Goal: Task Accomplishment & Management: Manage account settings

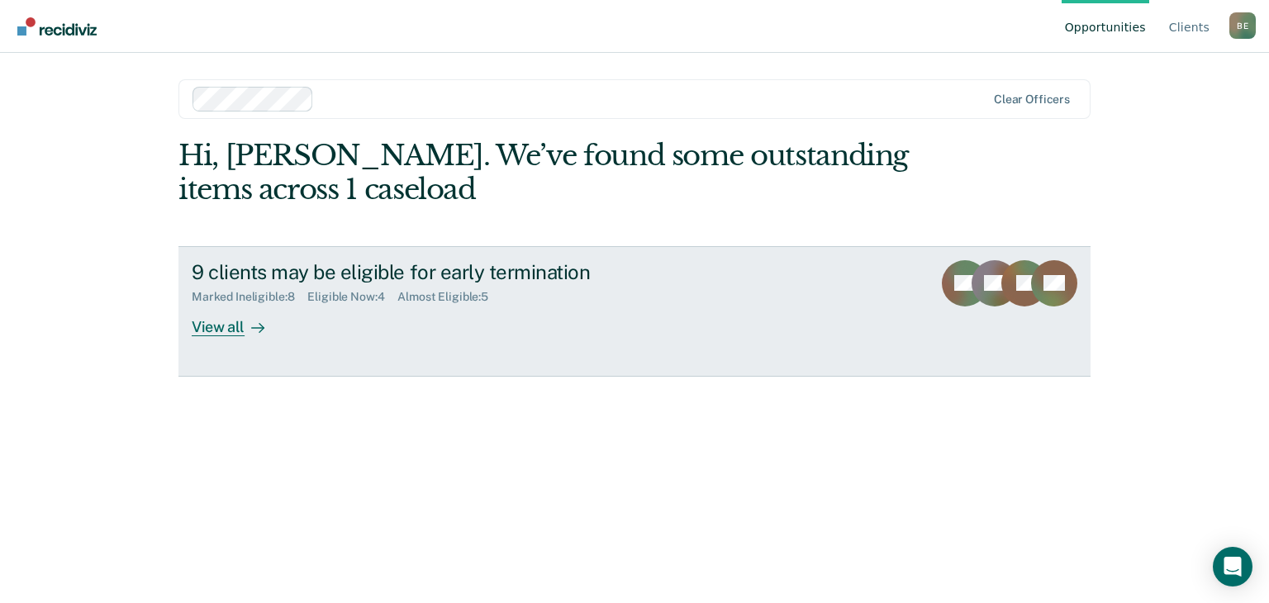
click at [225, 323] on div "View all" at bounding box center [238, 320] width 93 height 32
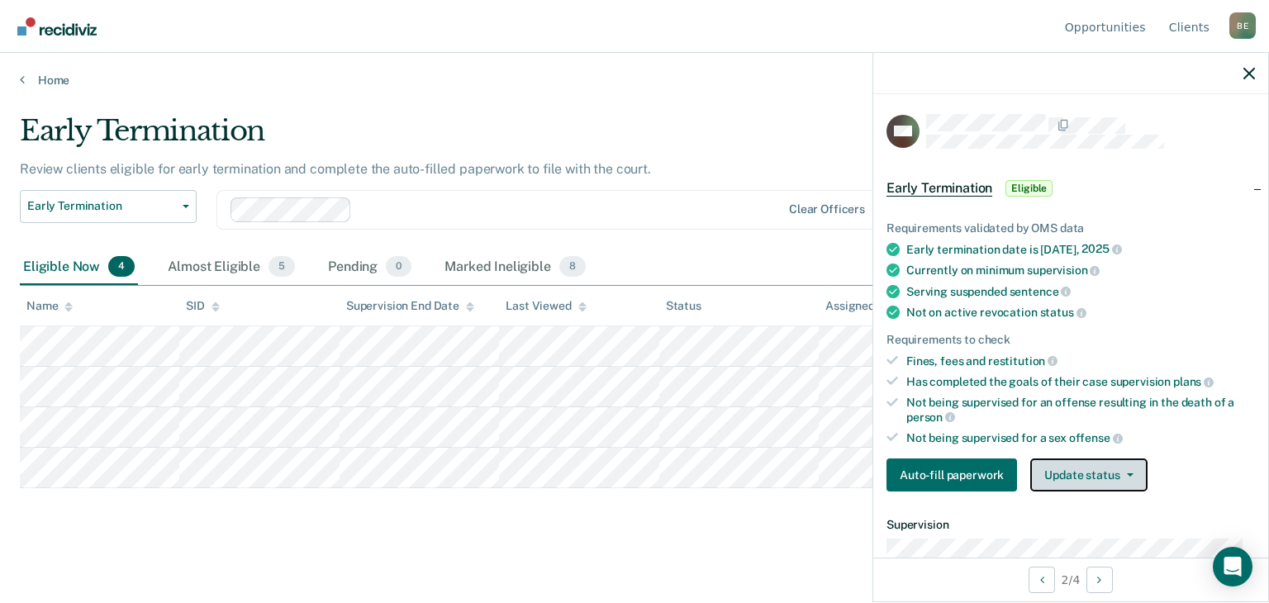
click at [1053, 473] on button "Update status" at bounding box center [1088, 475] width 117 height 33
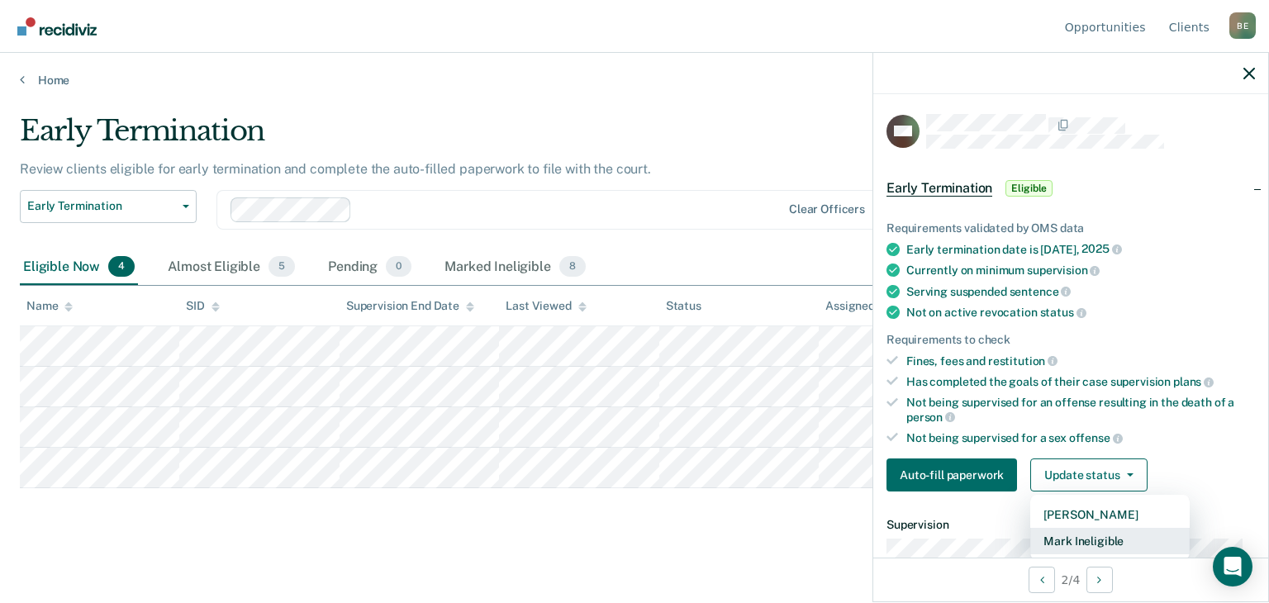
click at [1081, 544] on button "Mark Ineligible" at bounding box center [1109, 541] width 159 height 26
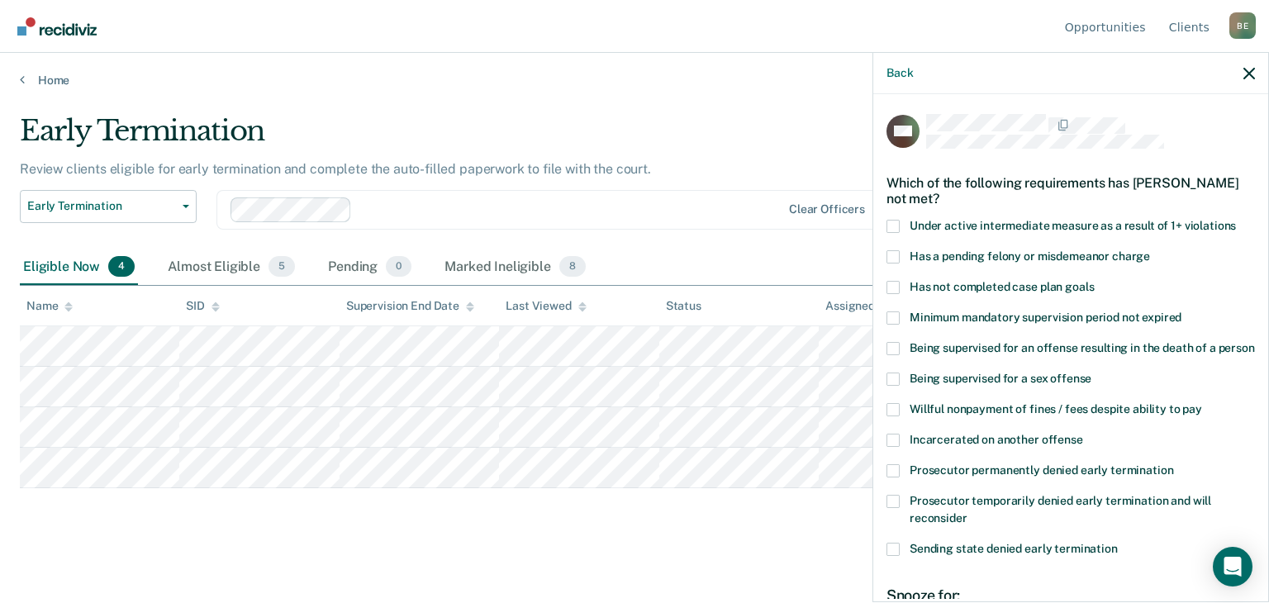
click at [888, 416] on span at bounding box center [893, 409] width 13 height 13
click at [1202, 403] on input "Willful nonpayment of fines / fees despite ability to pay" at bounding box center [1202, 403] width 0 height 0
click at [892, 508] on span at bounding box center [893, 501] width 13 height 13
click at [968, 512] on input "Prosecutor temporarily denied early termination and will reconsider" at bounding box center [968, 512] width 0 height 0
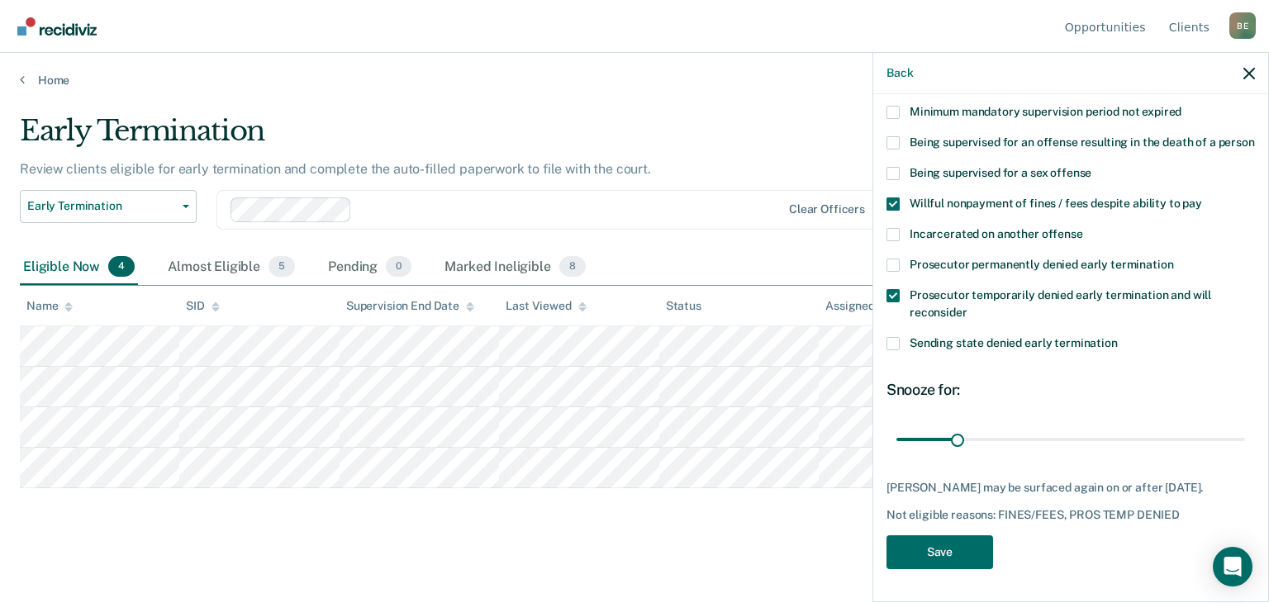
scroll to position [235, 0]
drag, startPoint x: 953, startPoint y: 427, endPoint x: 1064, endPoint y: 426, distance: 111.6
type input "90"
click at [1064, 426] on input "range" at bounding box center [1071, 440] width 349 height 29
click at [947, 554] on button "Save" at bounding box center [940, 552] width 107 height 34
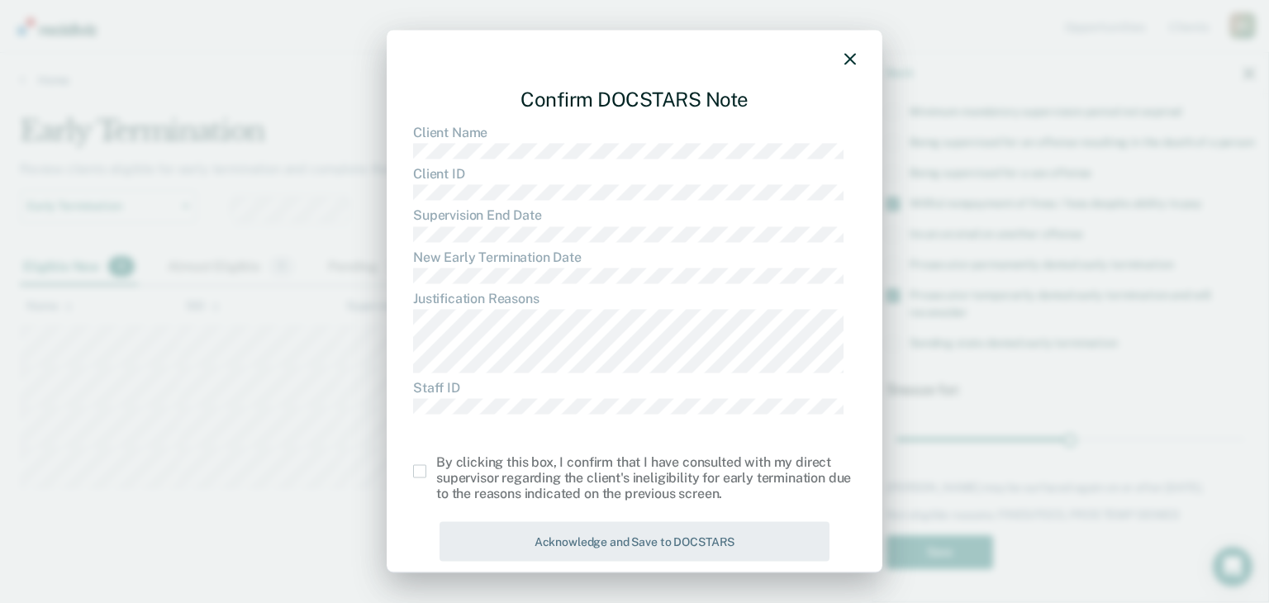
click at [419, 474] on span at bounding box center [419, 470] width 13 height 13
click at [436, 464] on input "checkbox" at bounding box center [436, 464] width 0 height 0
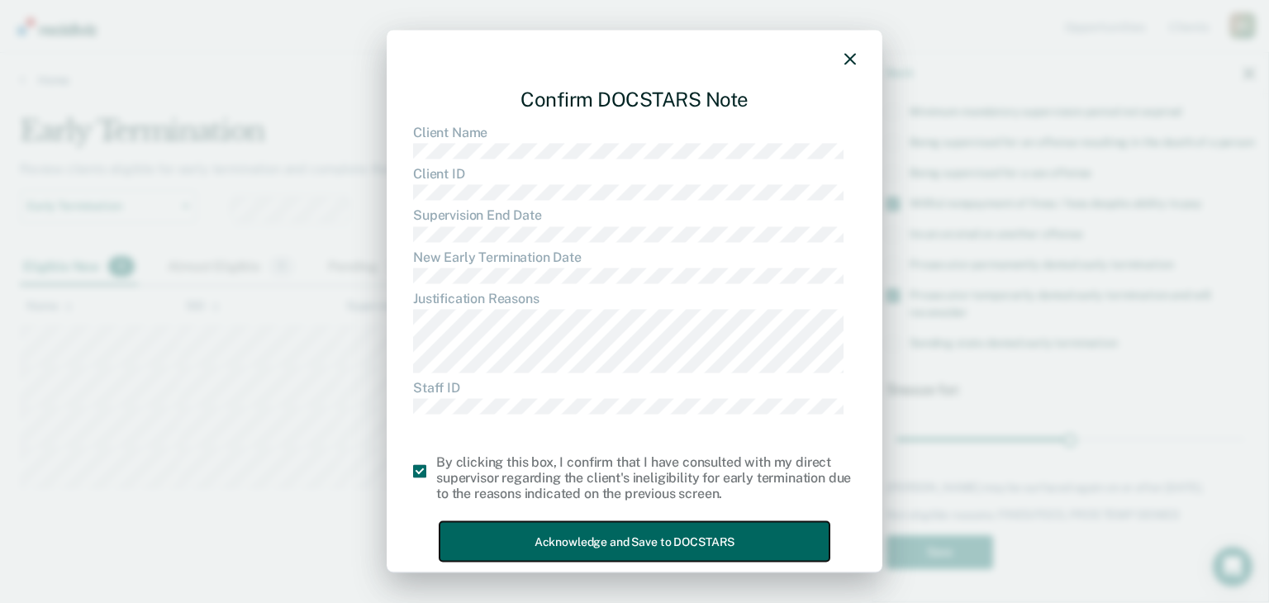
click at [549, 533] on button "Acknowledge and Save to DOCSTARS" at bounding box center [635, 541] width 390 height 40
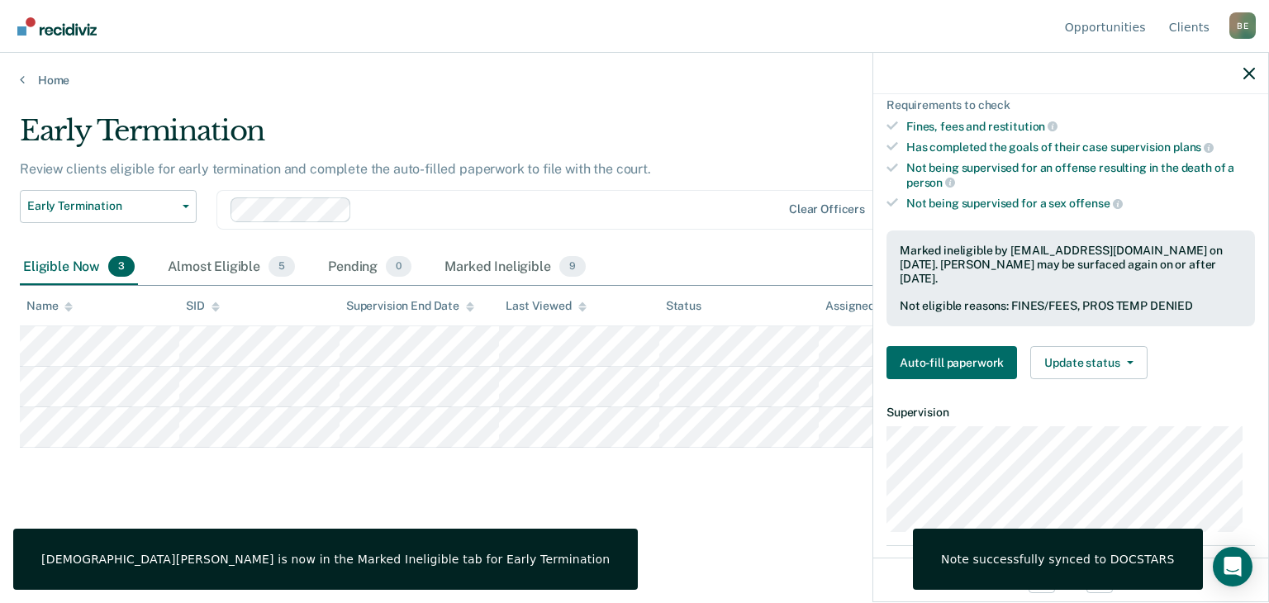
click at [196, 507] on div "Early Termination Review clients eligible for early termination and complete th…" at bounding box center [635, 323] width 1230 height 418
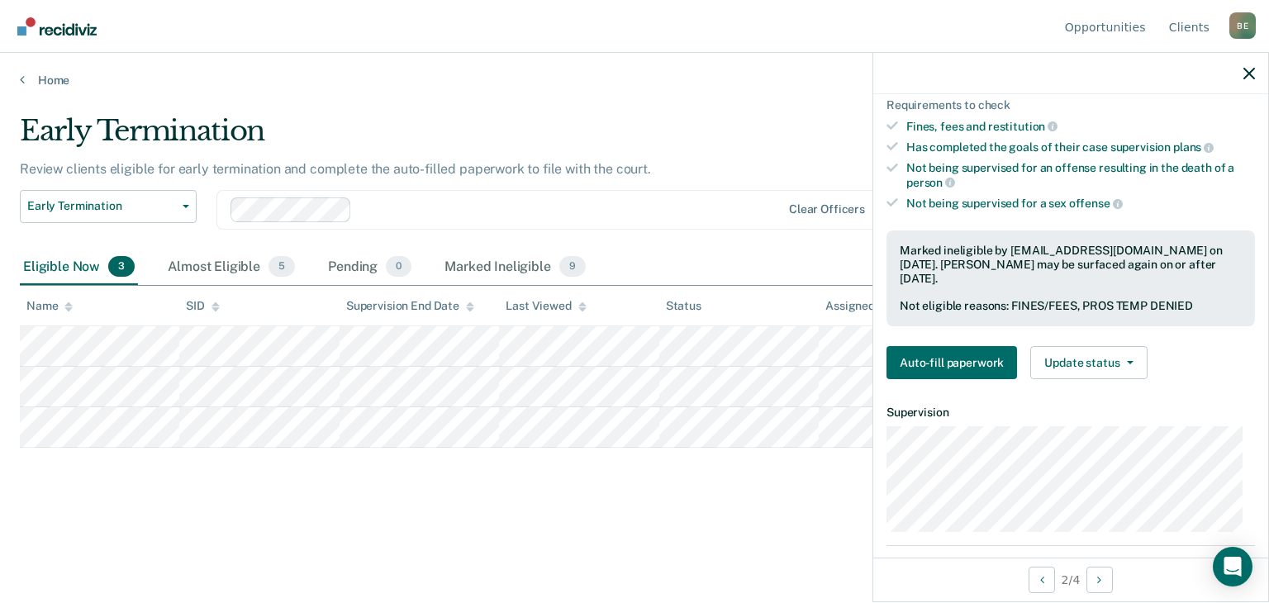
scroll to position [230, 0]
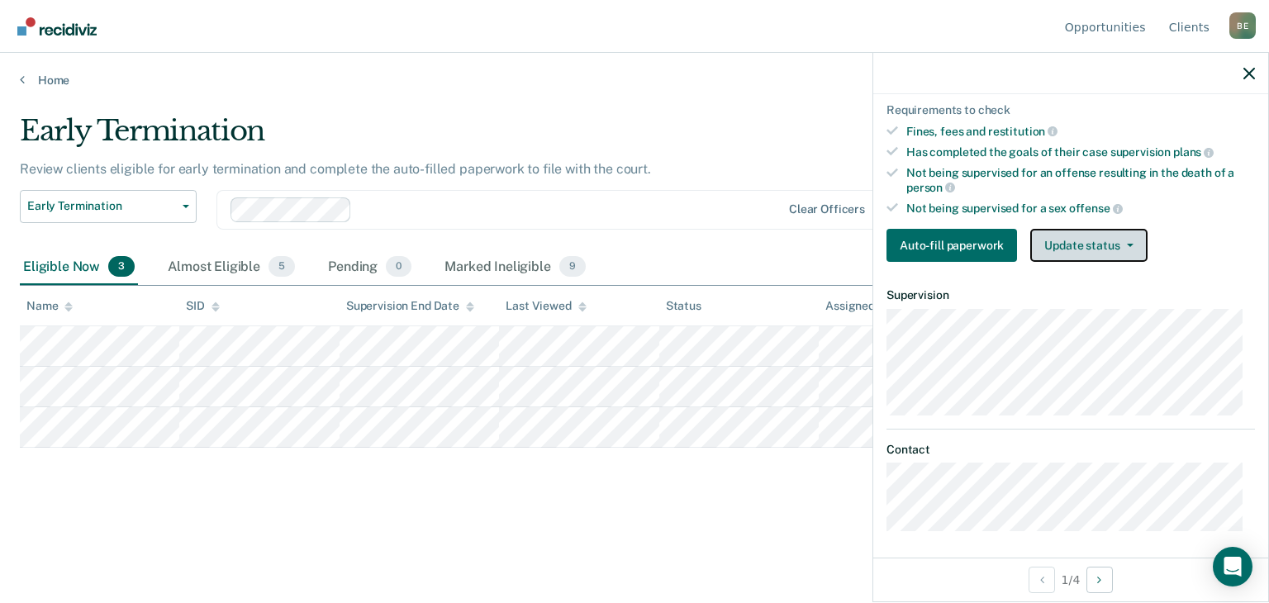
click at [1065, 243] on button "Update status" at bounding box center [1088, 245] width 117 height 33
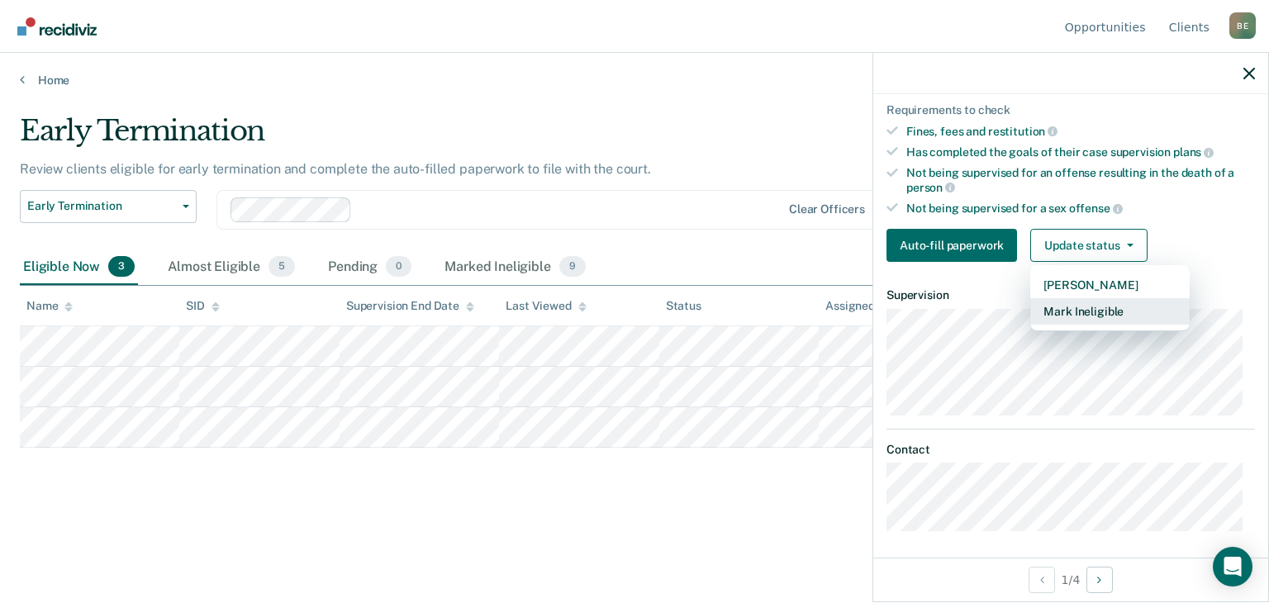
click at [1087, 306] on button "Mark Ineligible" at bounding box center [1109, 311] width 159 height 26
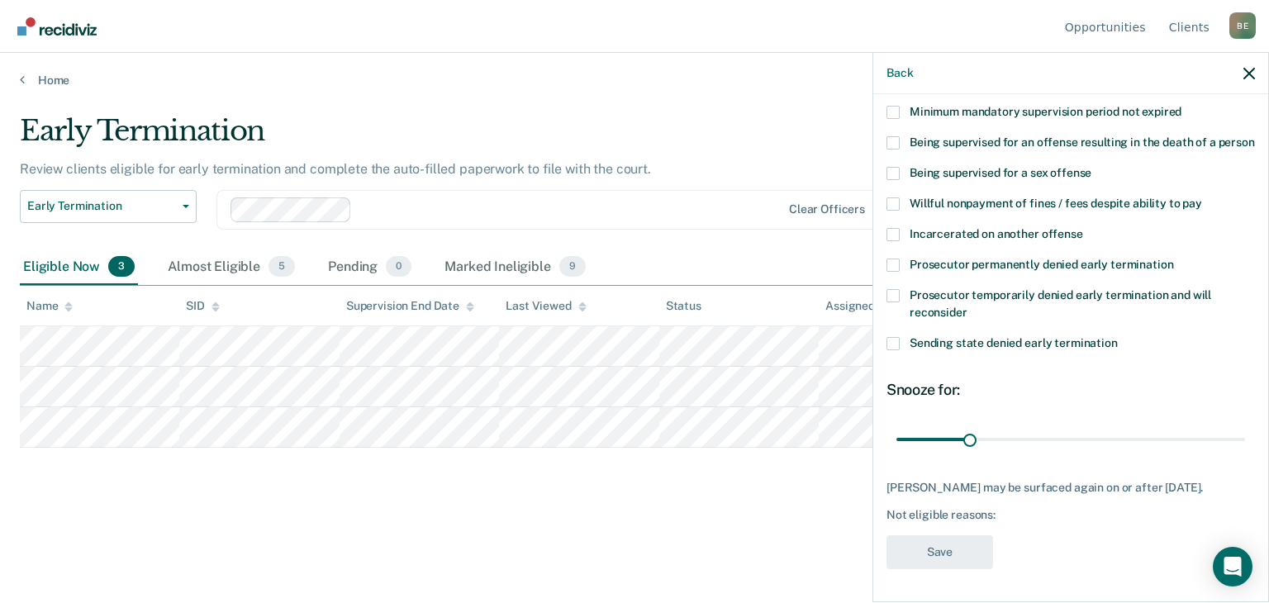
click at [895, 262] on span at bounding box center [893, 265] width 13 height 13
click at [1173, 259] on input "Prosecutor permanently denied early termination" at bounding box center [1173, 259] width 0 height 0
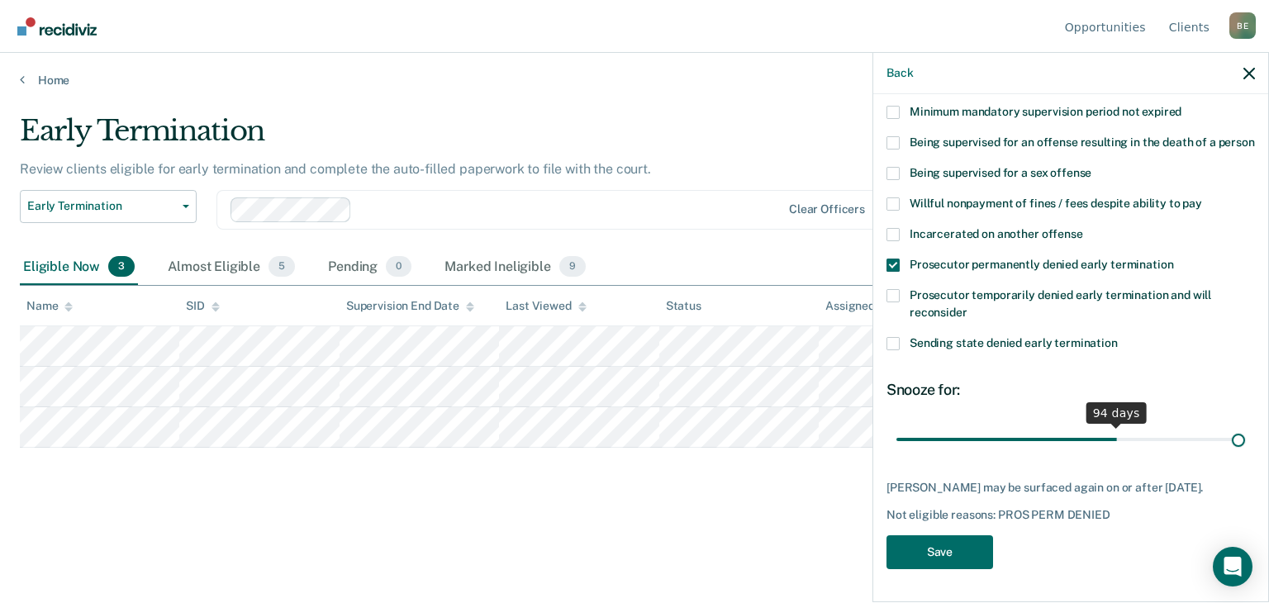
drag, startPoint x: 963, startPoint y: 437, endPoint x: 1304, endPoint y: 445, distance: 340.5
type input "147"
click at [1245, 445] on input "range" at bounding box center [1071, 440] width 349 height 29
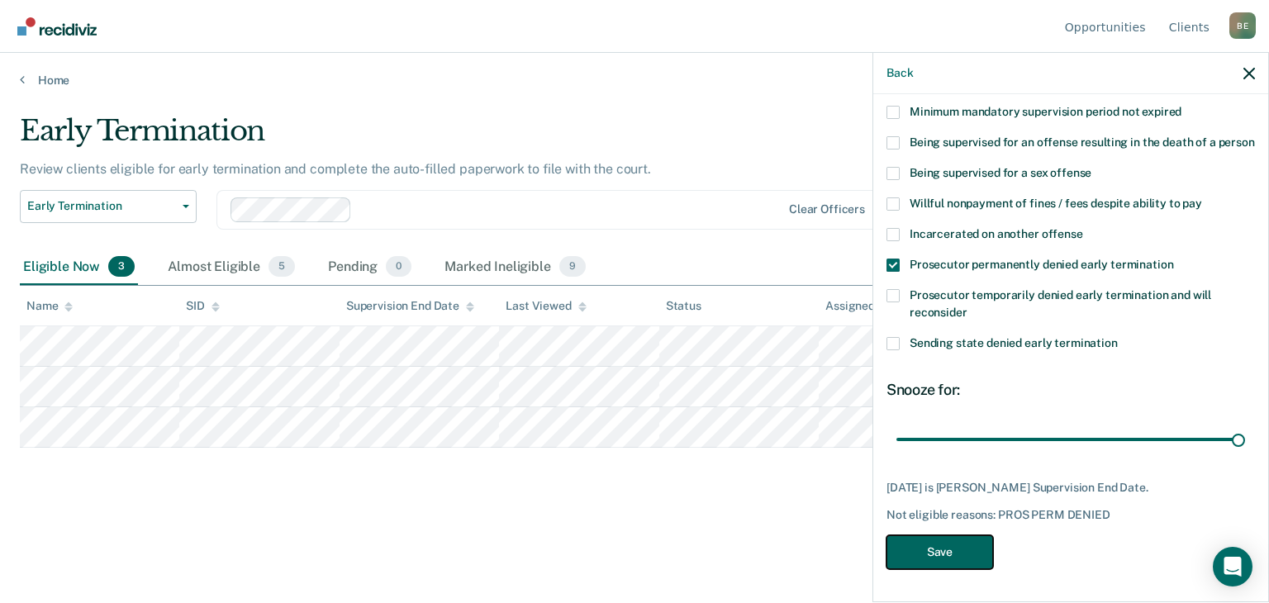
click at [949, 551] on button "Save" at bounding box center [940, 552] width 107 height 34
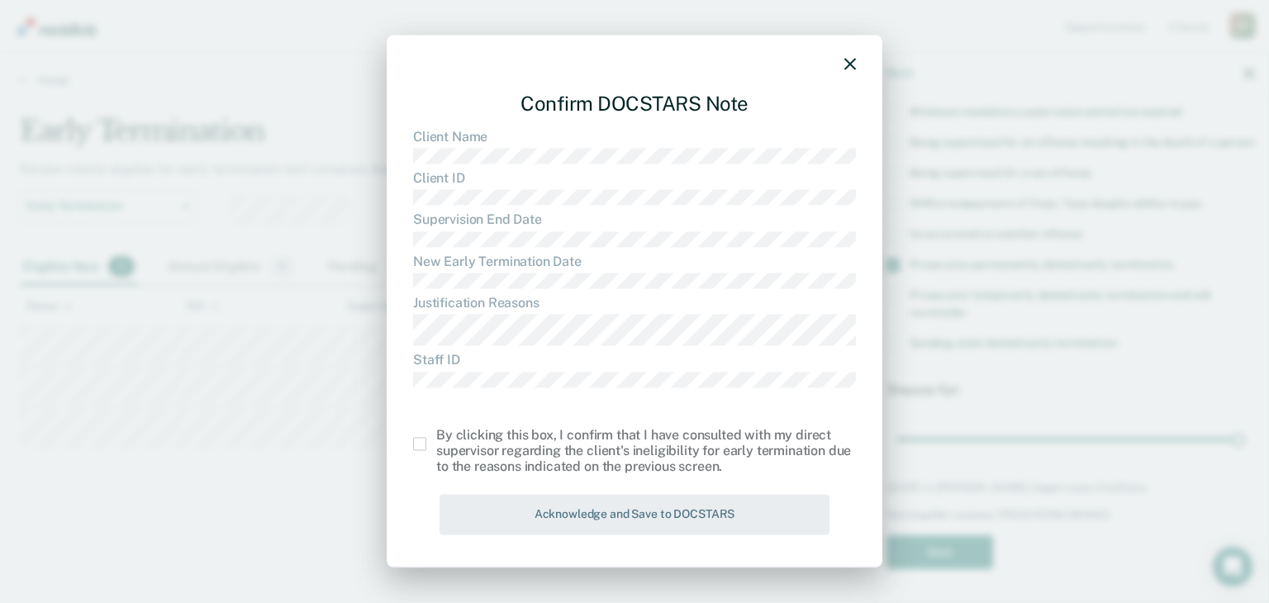
click at [416, 444] on span at bounding box center [419, 444] width 13 height 13
click at [436, 438] on input "checkbox" at bounding box center [436, 438] width 0 height 0
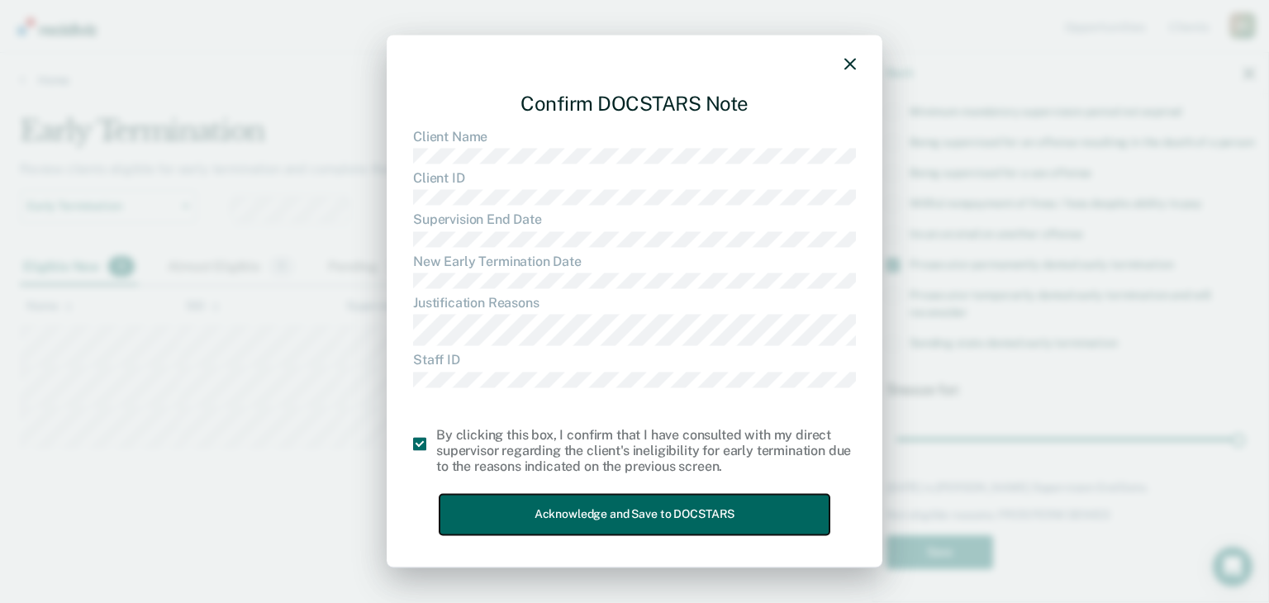
click at [611, 511] on button "Acknowledge and Save to DOCSTARS" at bounding box center [635, 515] width 390 height 40
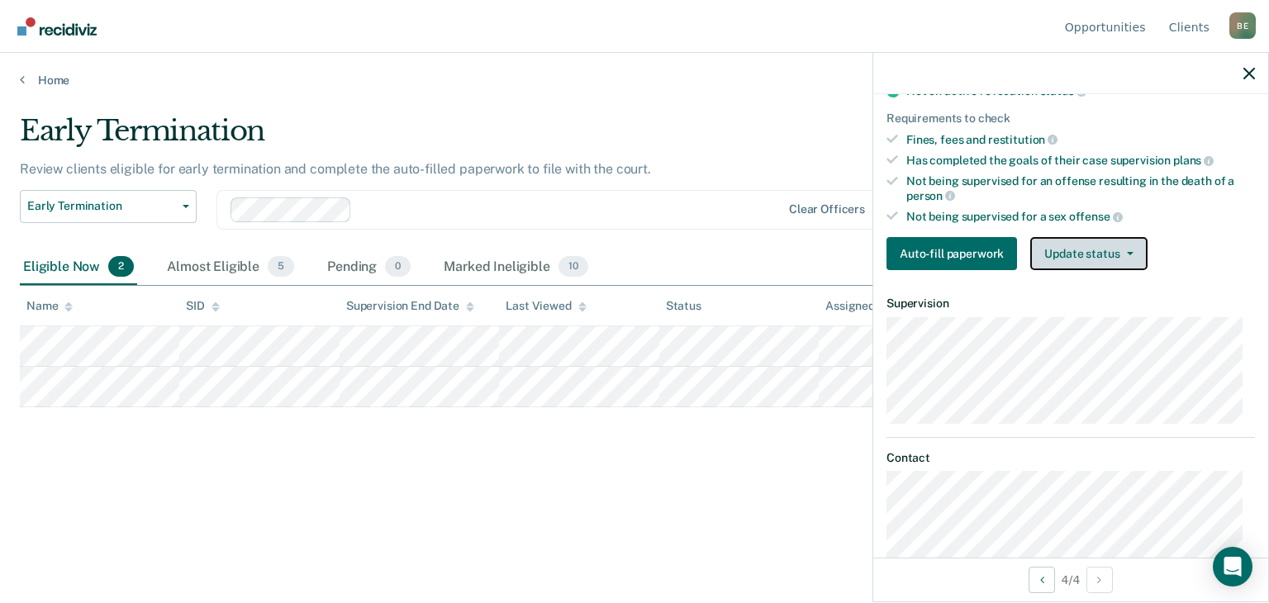
click at [1097, 249] on button "Update status" at bounding box center [1088, 253] width 117 height 33
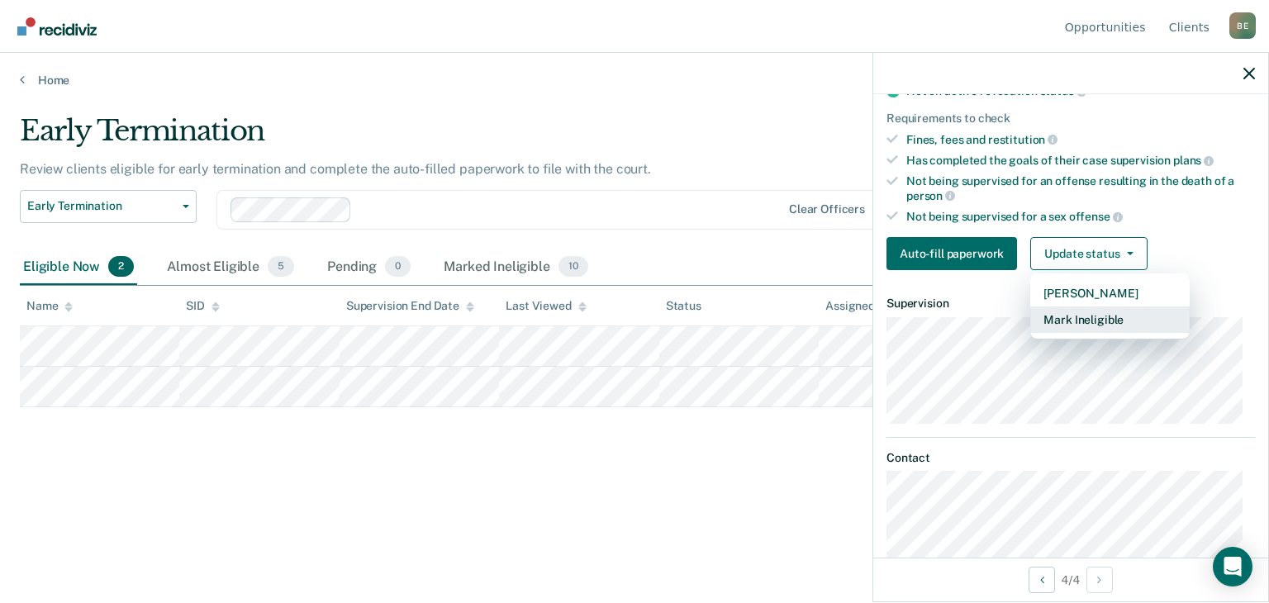
click at [1103, 312] on button "Mark Ineligible" at bounding box center [1109, 320] width 159 height 26
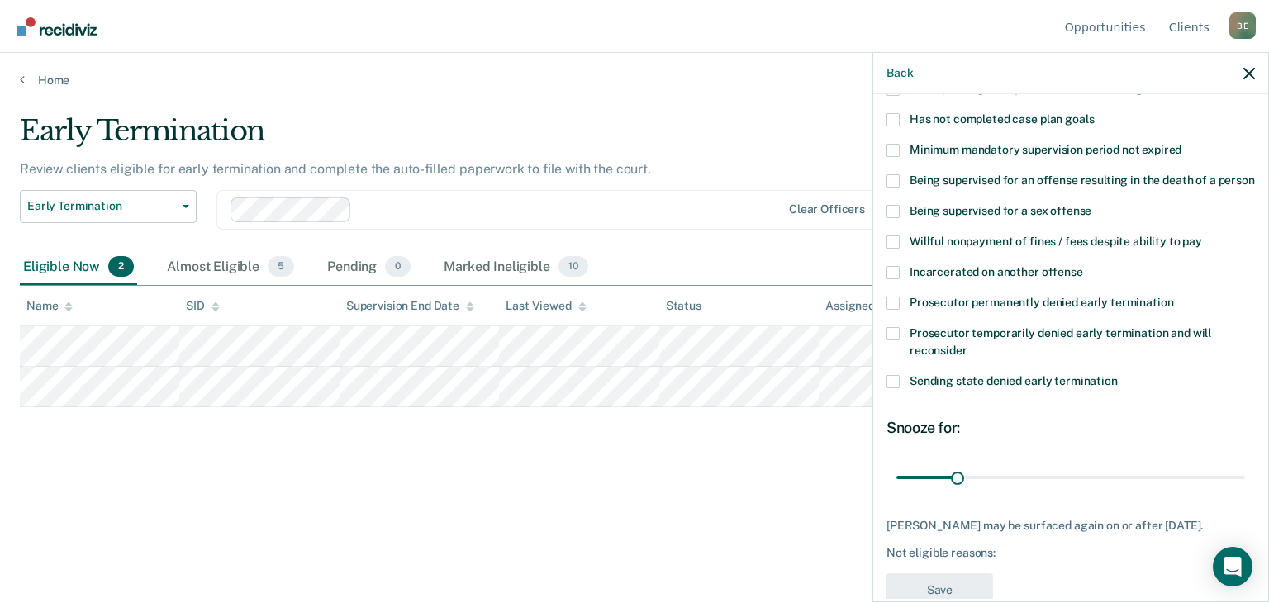
scroll to position [0, 0]
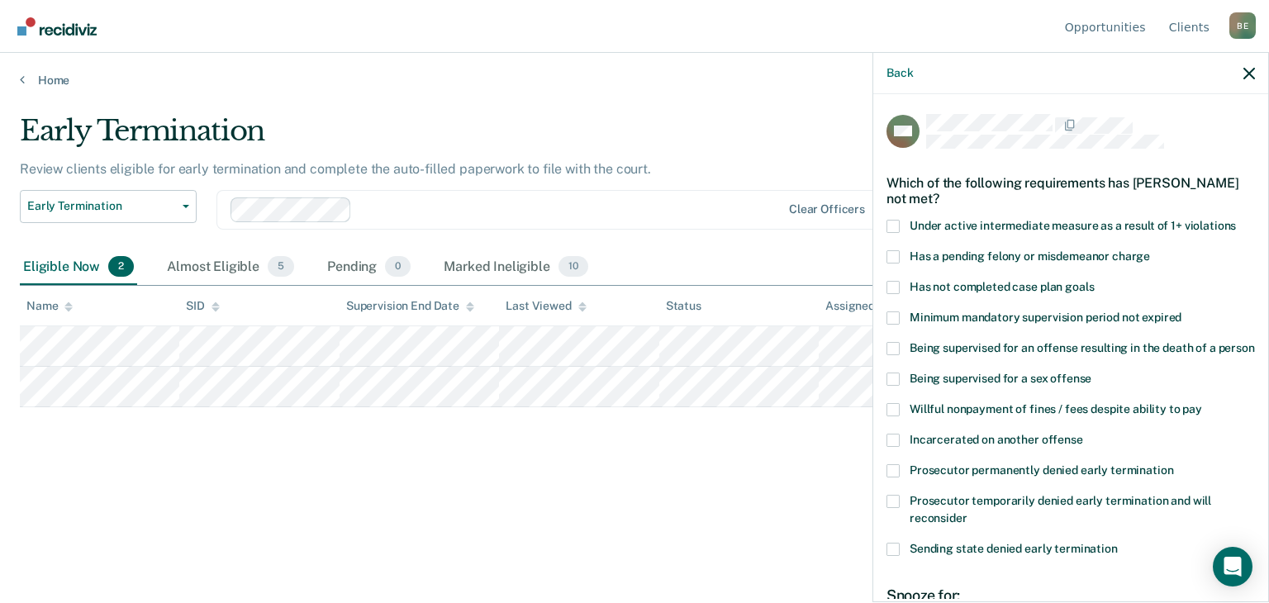
drag, startPoint x: 891, startPoint y: 285, endPoint x: 898, endPoint y: 290, distance: 8.9
click at [892, 285] on span at bounding box center [893, 287] width 13 height 13
click at [1094, 281] on input "Has not completed case plan goals" at bounding box center [1094, 281] width 0 height 0
click at [896, 416] on span at bounding box center [893, 409] width 13 height 13
click at [1202, 403] on input "Willful nonpayment of fines / fees despite ability to pay" at bounding box center [1202, 403] width 0 height 0
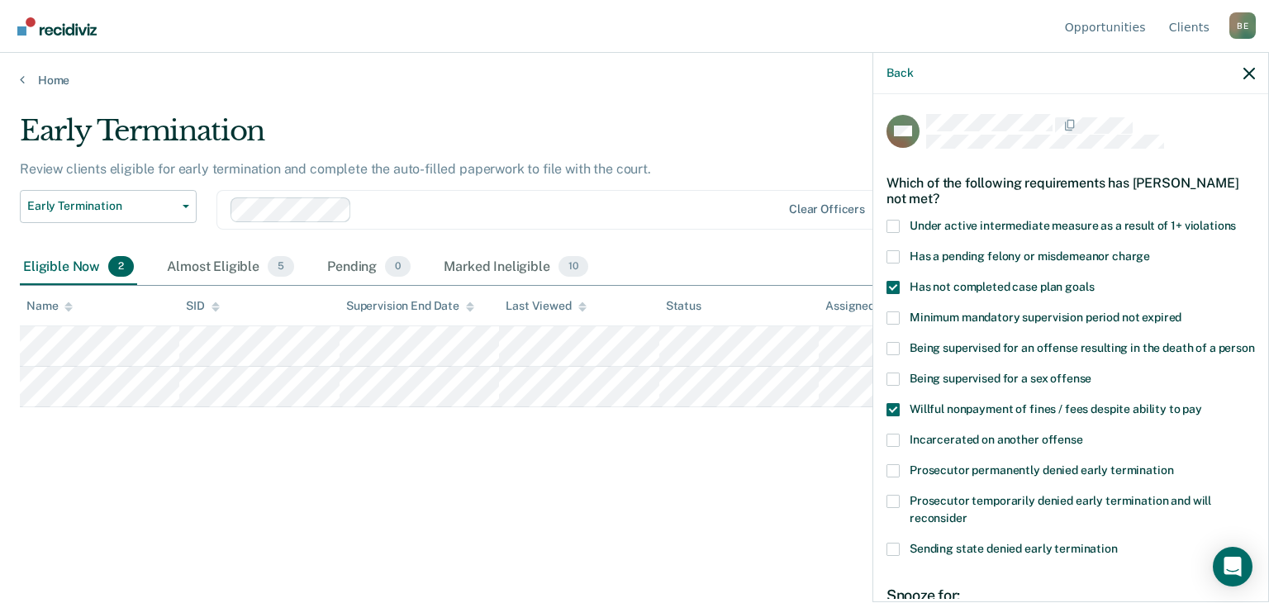
click at [893, 508] on span at bounding box center [893, 501] width 13 height 13
click at [968, 512] on input "Prosecutor temporarily denied early termination and will reconsider" at bounding box center [968, 512] width 0 height 0
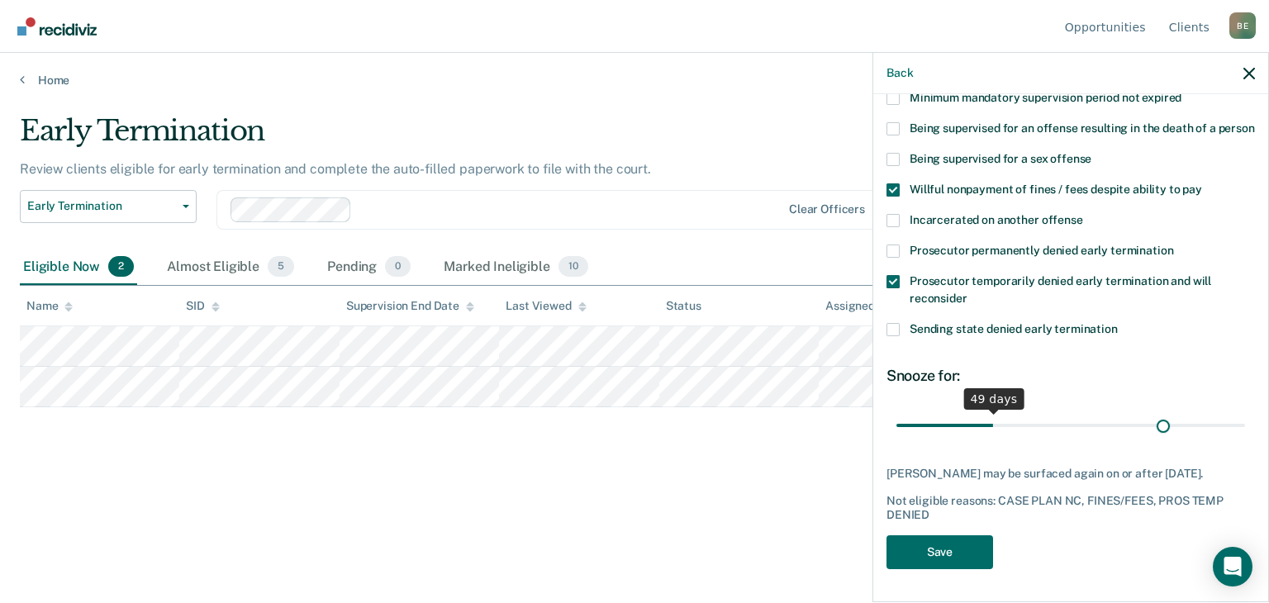
drag, startPoint x: 965, startPoint y: 414, endPoint x: 1146, endPoint y: 414, distance: 181.0
click at [1160, 416] on input "range" at bounding box center [1071, 426] width 349 height 29
drag, startPoint x: 1160, startPoint y: 416, endPoint x: 1256, endPoint y: 417, distance: 95.9
type input "180"
click at [1245, 417] on input "range" at bounding box center [1071, 426] width 349 height 29
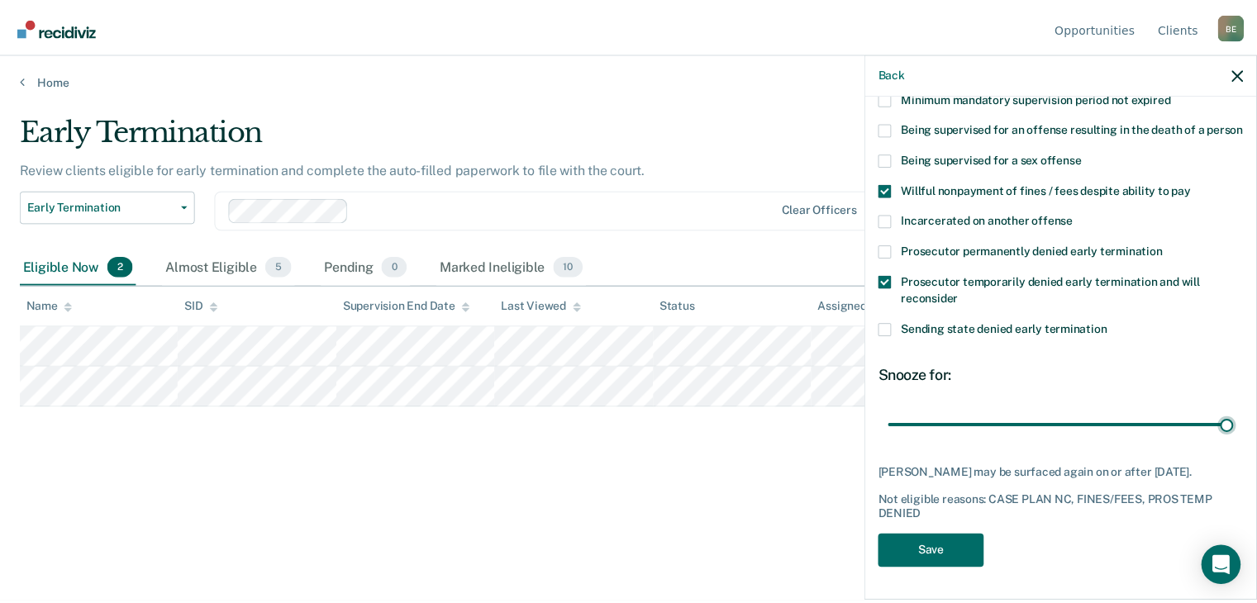
scroll to position [235, 0]
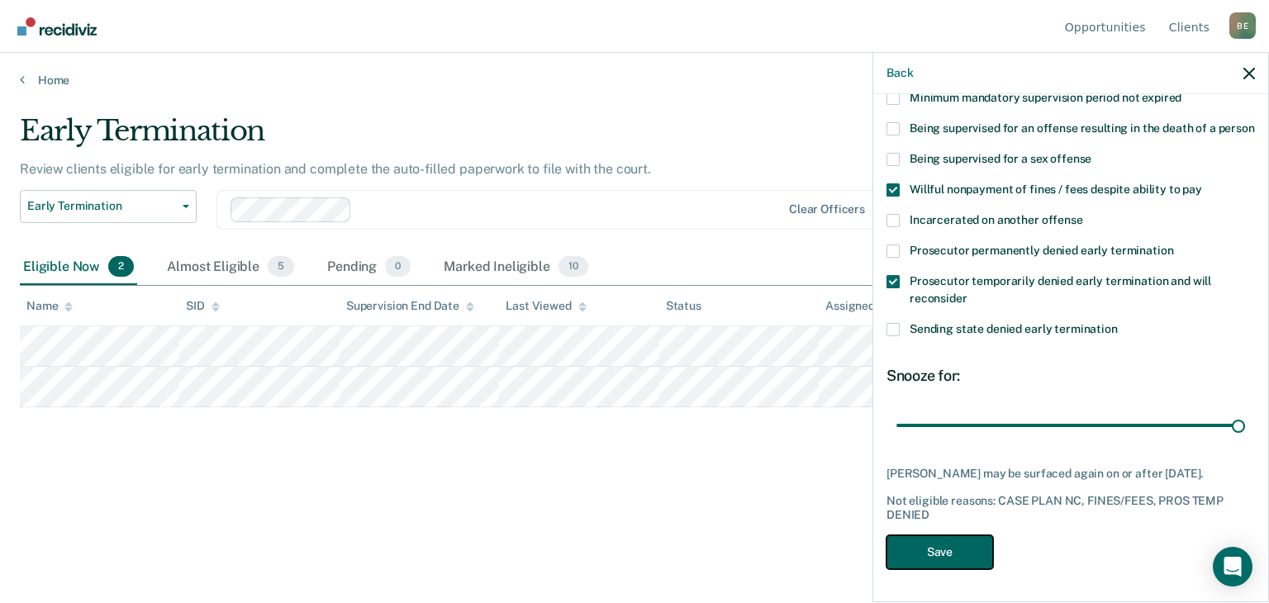
click at [936, 553] on button "Save" at bounding box center [940, 552] width 107 height 34
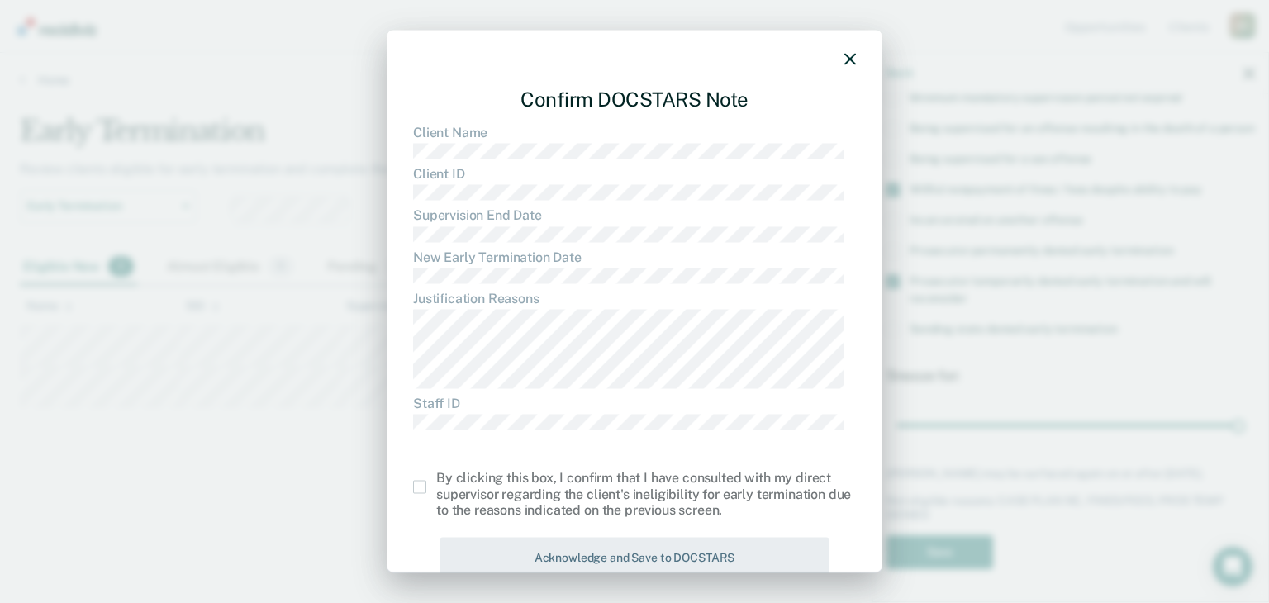
click at [416, 483] on span at bounding box center [419, 487] width 13 height 13
click at [436, 481] on input "checkbox" at bounding box center [436, 481] width 0 height 0
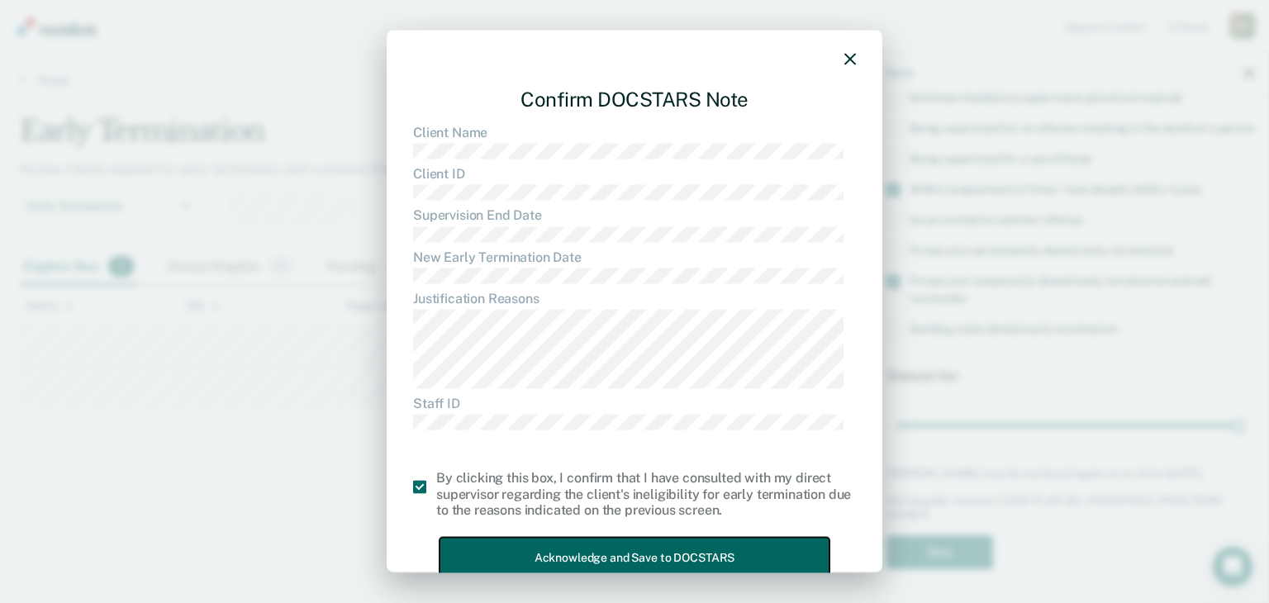
click at [558, 544] on button "Acknowledge and Save to DOCSTARS" at bounding box center [635, 557] width 390 height 40
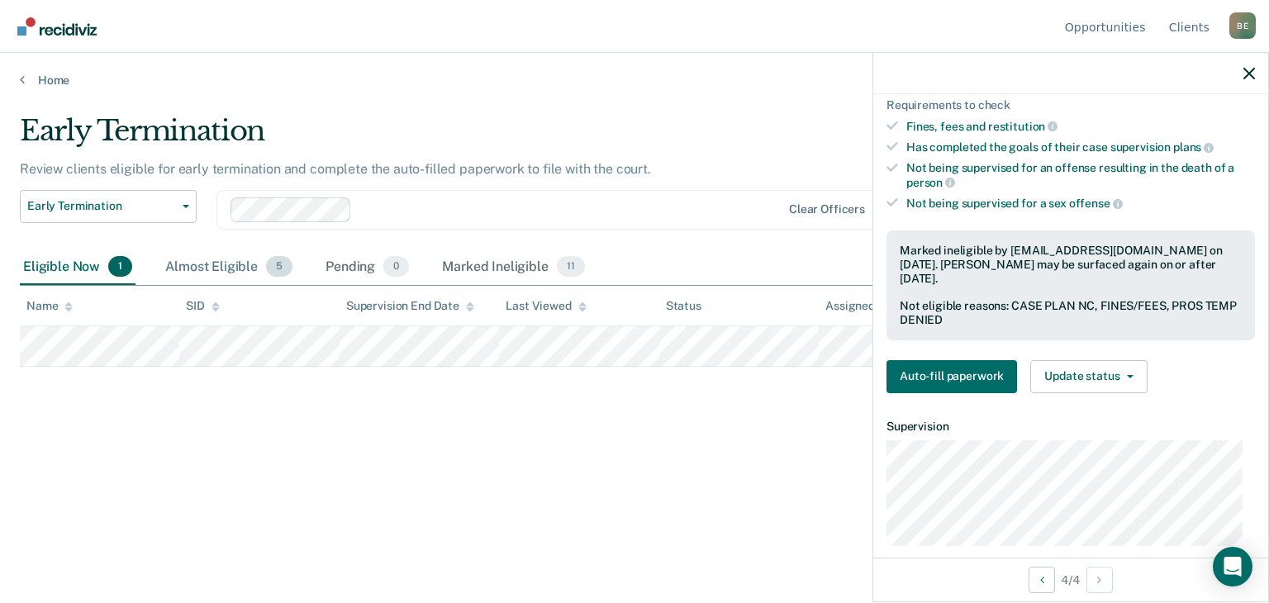
click at [206, 265] on div "Almost Eligible 5" at bounding box center [229, 268] width 134 height 36
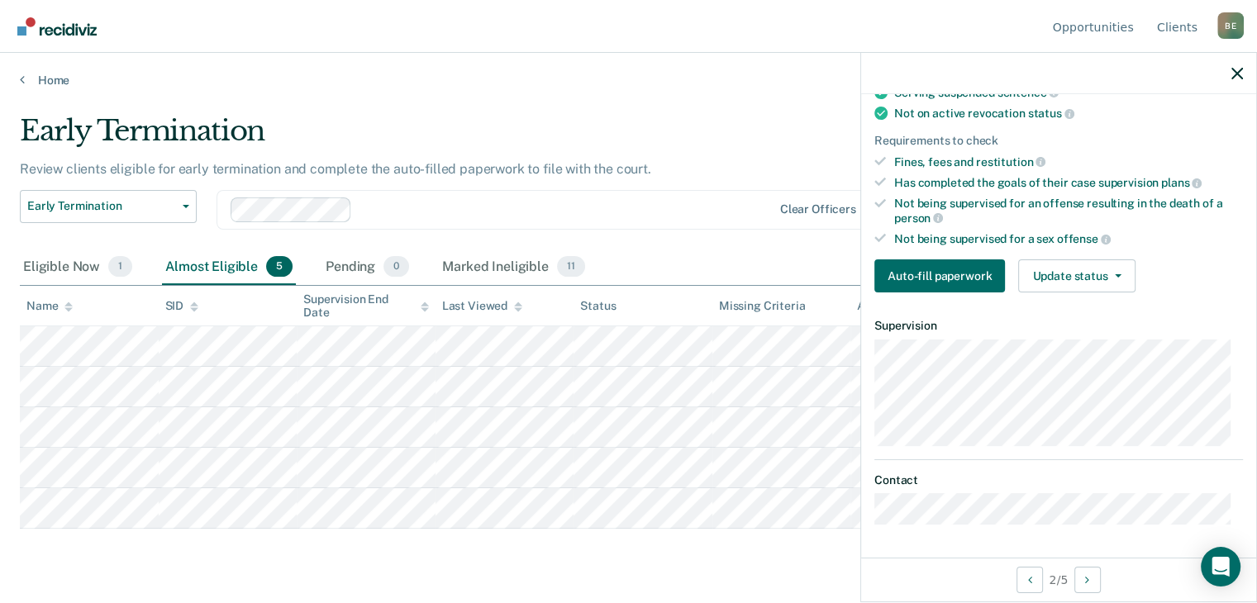
scroll to position [0, 0]
